Goal: Transaction & Acquisition: Purchase product/service

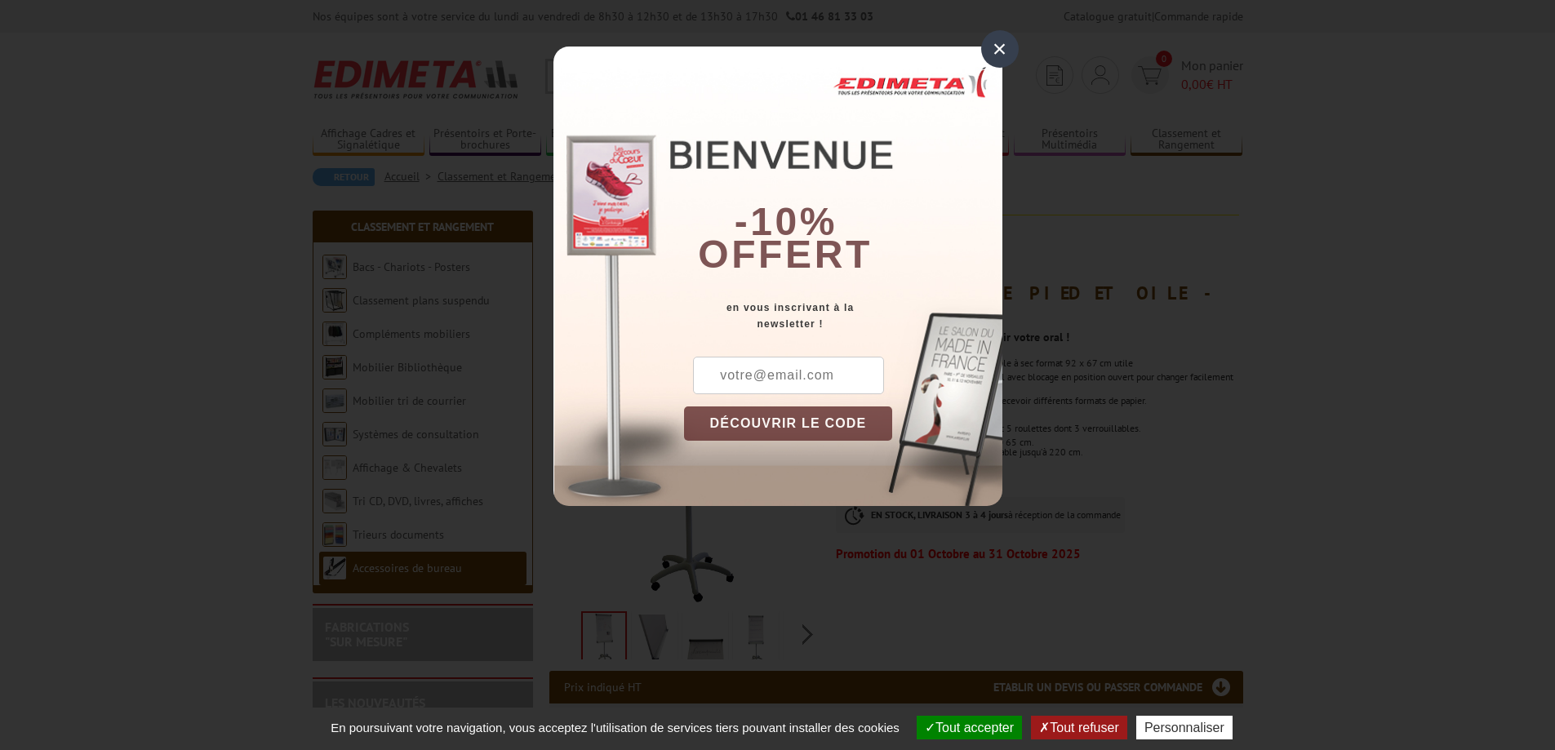
drag, startPoint x: 993, startPoint y: 46, endPoint x: 1059, endPoint y: 179, distance: 148.5
click at [993, 47] on div "×" at bounding box center [1000, 49] width 38 height 38
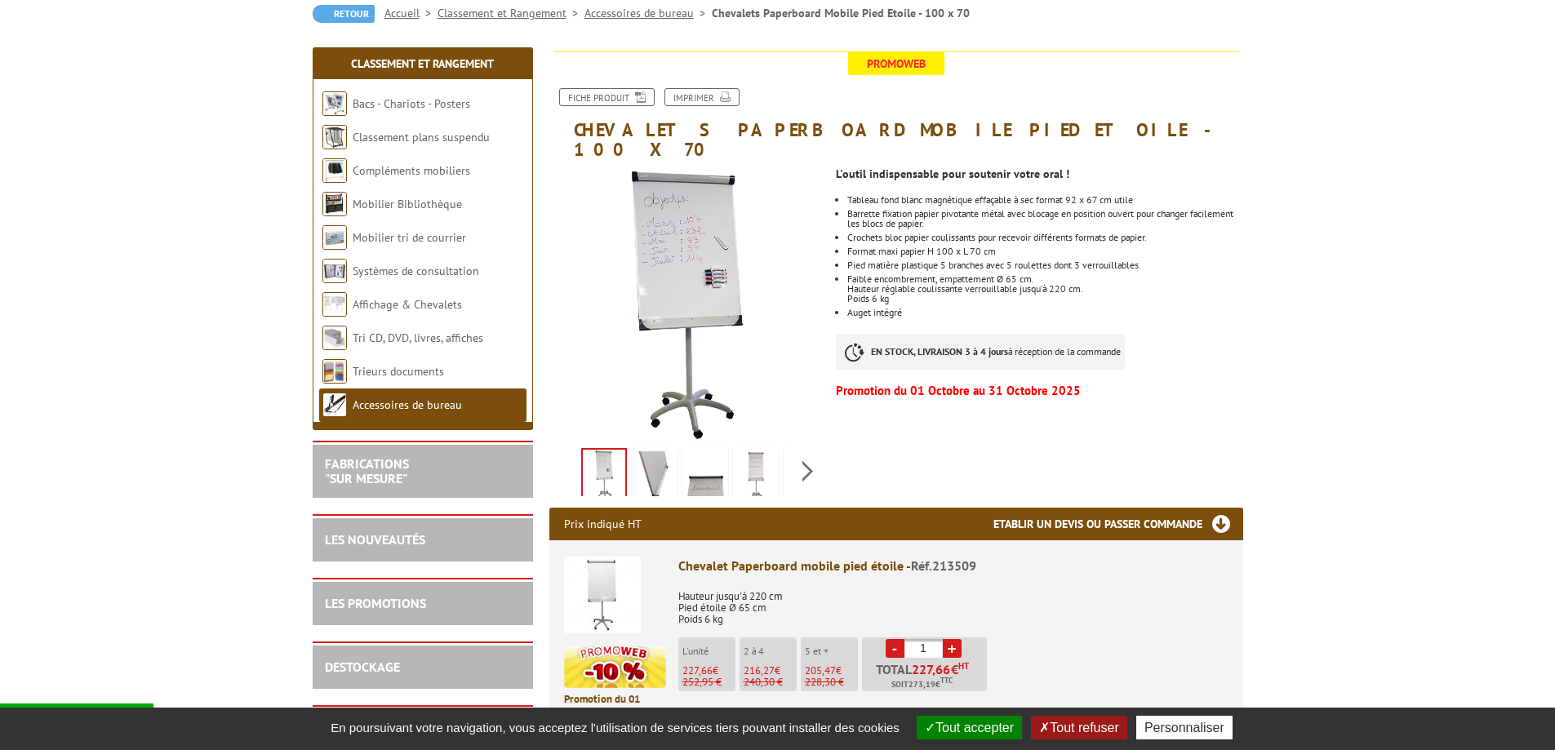
scroll to position [326, 0]
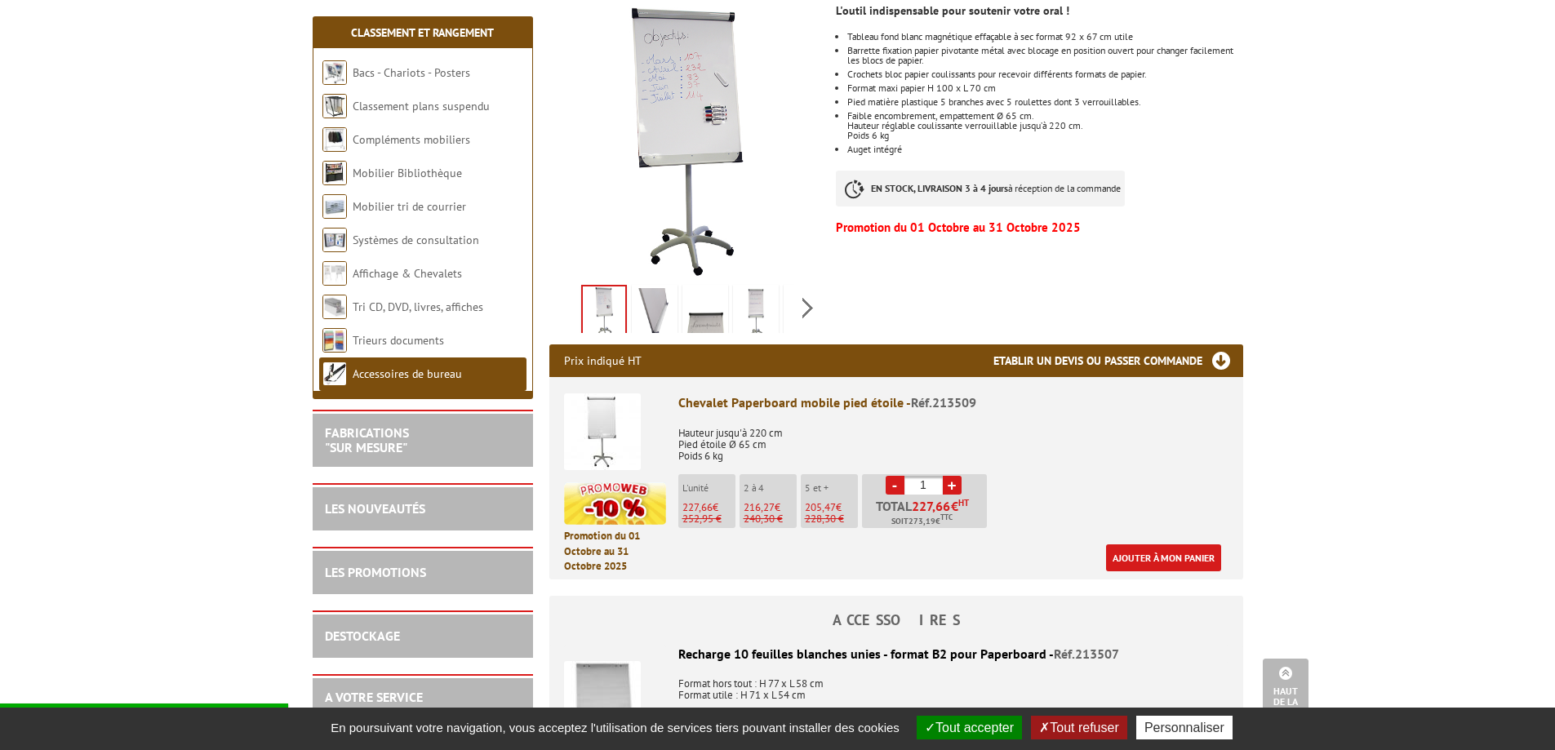
click at [958, 476] on link "+" at bounding box center [952, 485] width 19 height 19
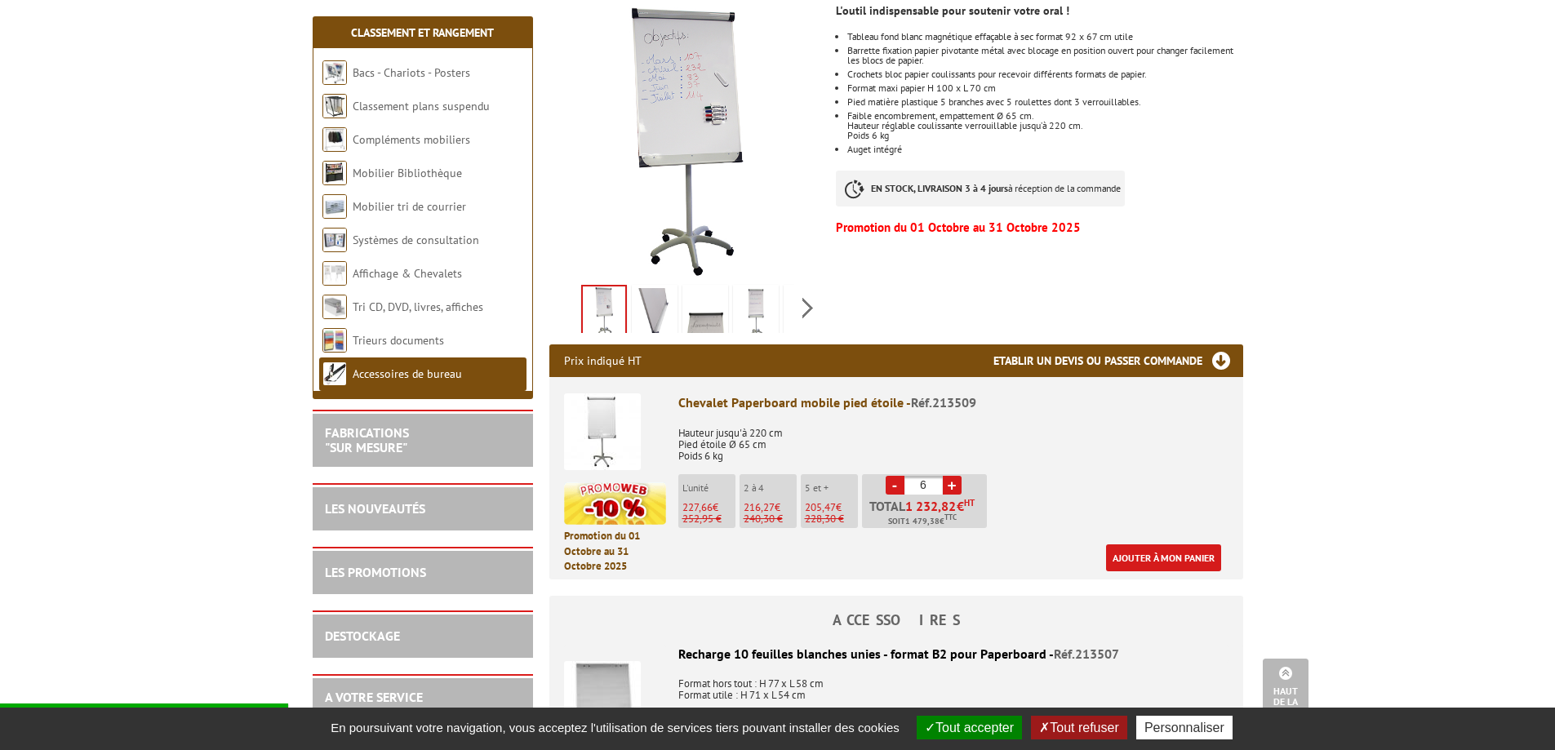
click at [958, 476] on link "+" at bounding box center [952, 485] width 19 height 19
type input "10"
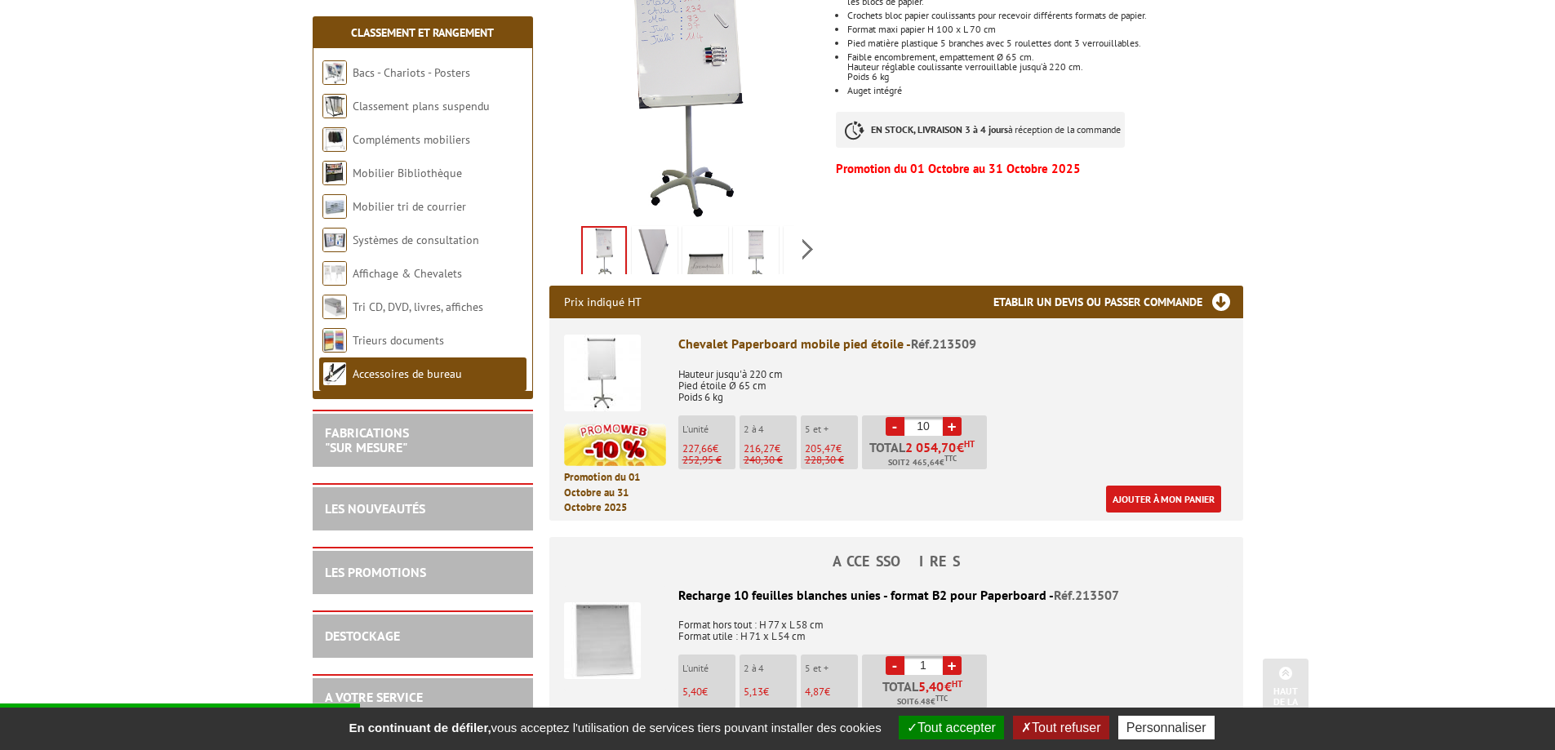
scroll to position [408, 0]
